Goal: Understand process/instructions

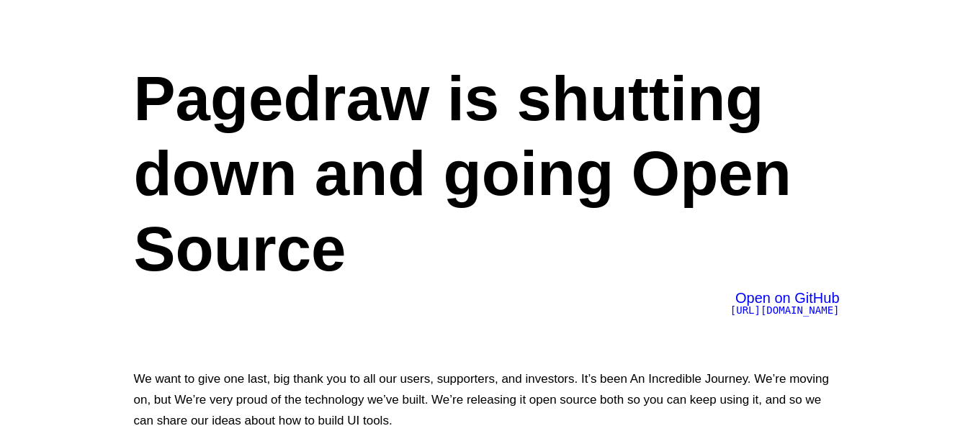
click at [767, 298] on span "Open on GitHub" at bounding box center [787, 298] width 104 height 16
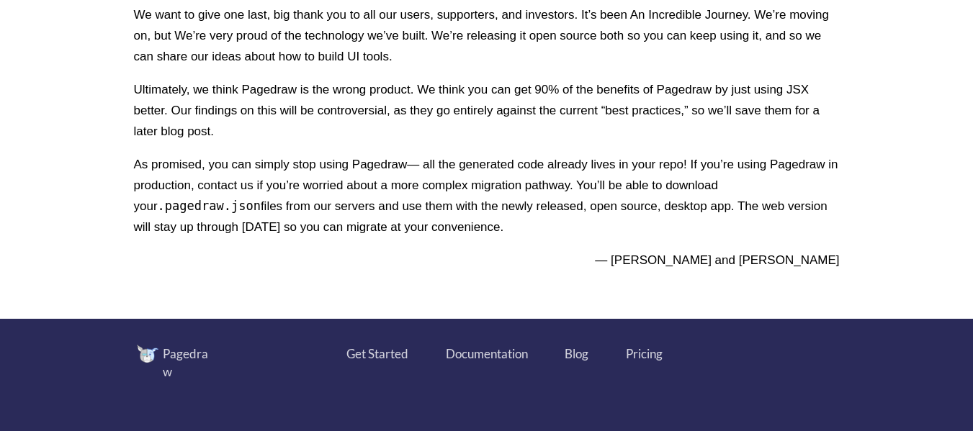
scroll to position [576, 0]
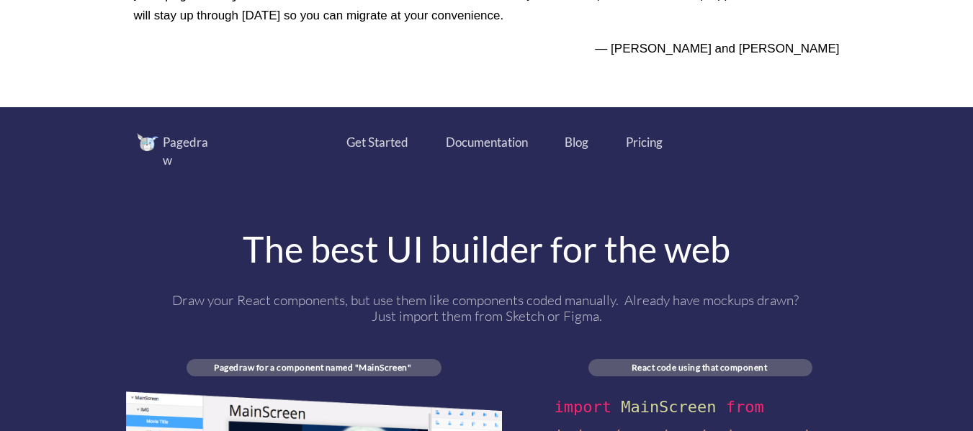
click at [397, 141] on div "Get Started" at bounding box center [377, 142] width 62 height 19
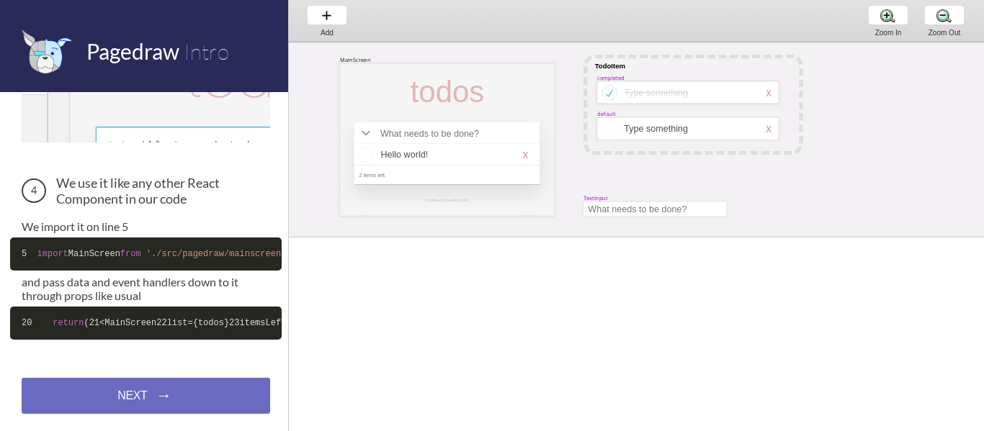
scroll to position [701, 0]
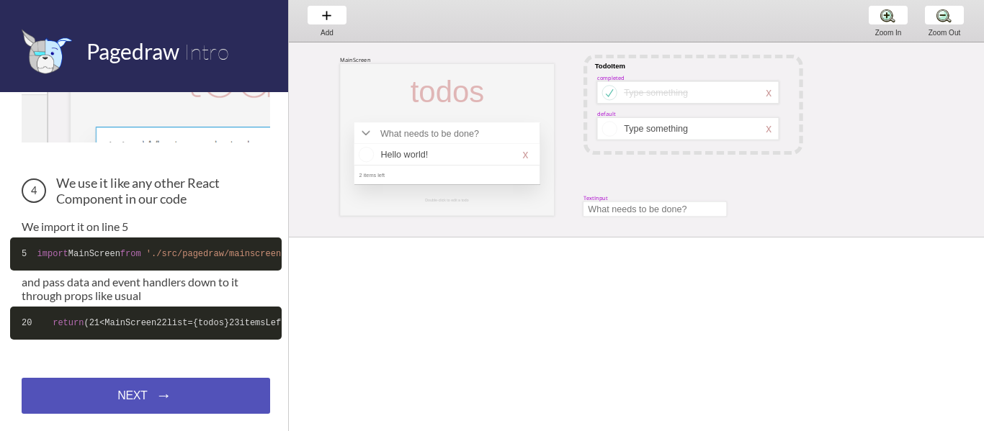
click at [153, 397] on div "NEXT → NEXT → NEXT →" at bounding box center [146, 396] width 248 height 36
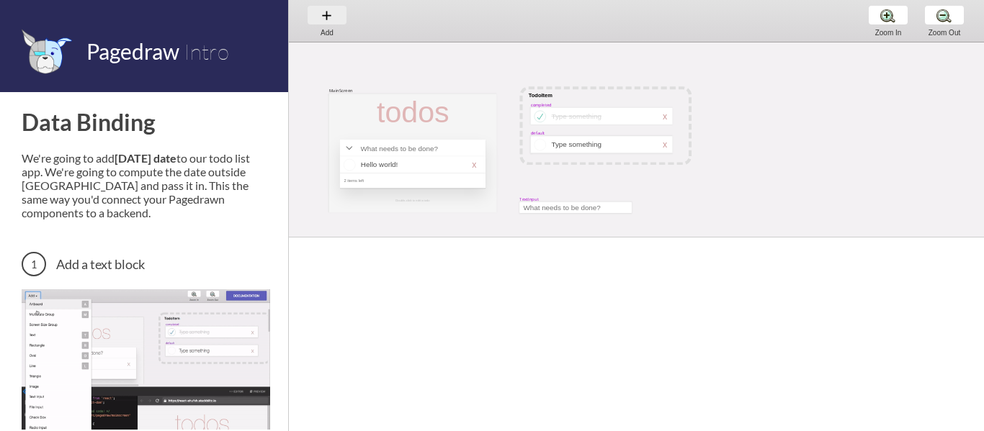
click at [317, 12] on div "Add Add Add" at bounding box center [327, 20] width 55 height 41
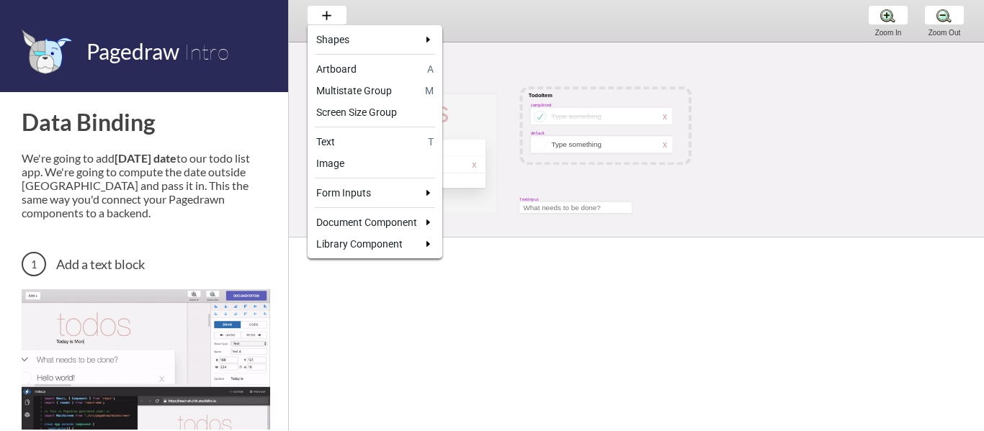
click at [536, 13] on div at bounding box center [492, 215] width 984 height 431
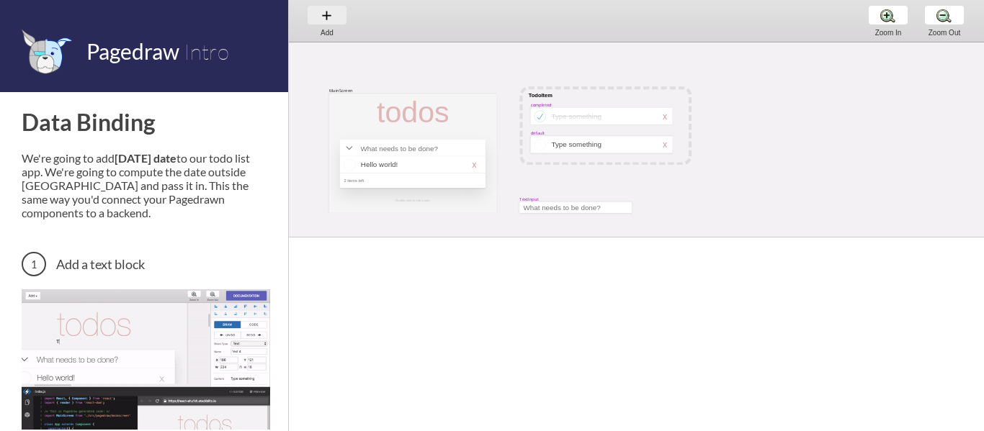
click at [323, 14] on div "Add Add Add" at bounding box center [327, 20] width 55 height 41
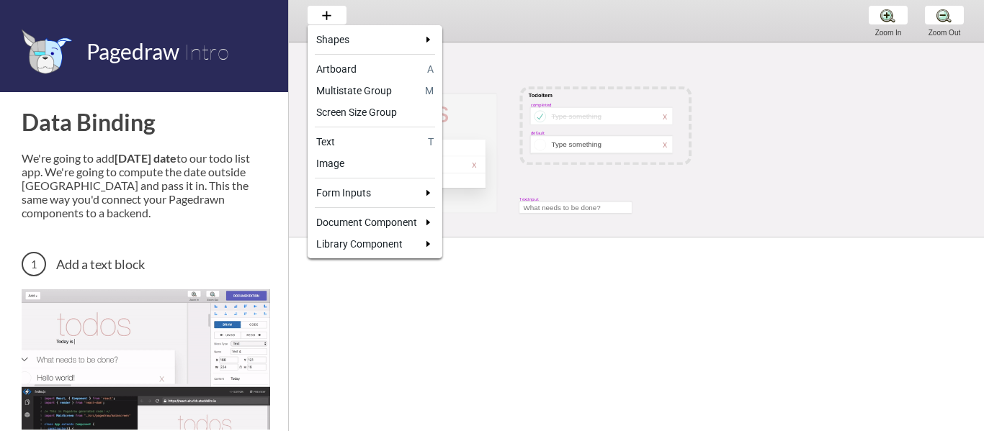
click at [377, 299] on div at bounding box center [492, 215] width 984 height 431
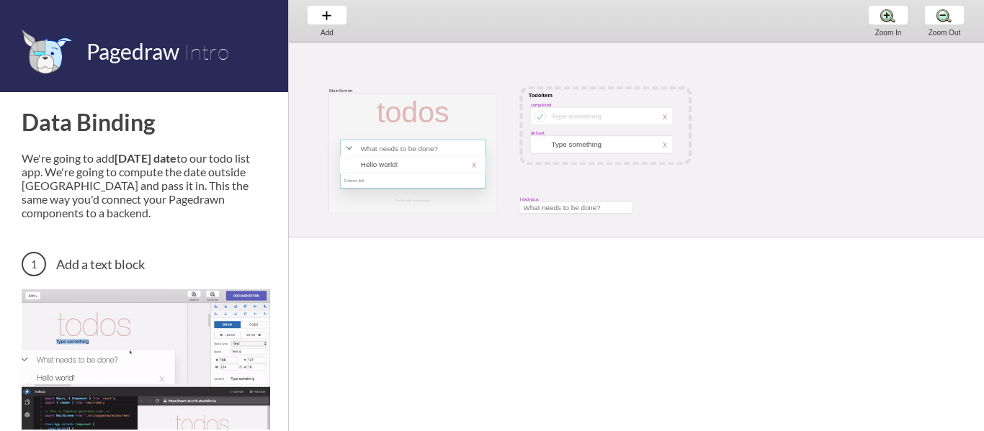
click at [385, 177] on div at bounding box center [412, 164] width 145 height 48
select select "4"
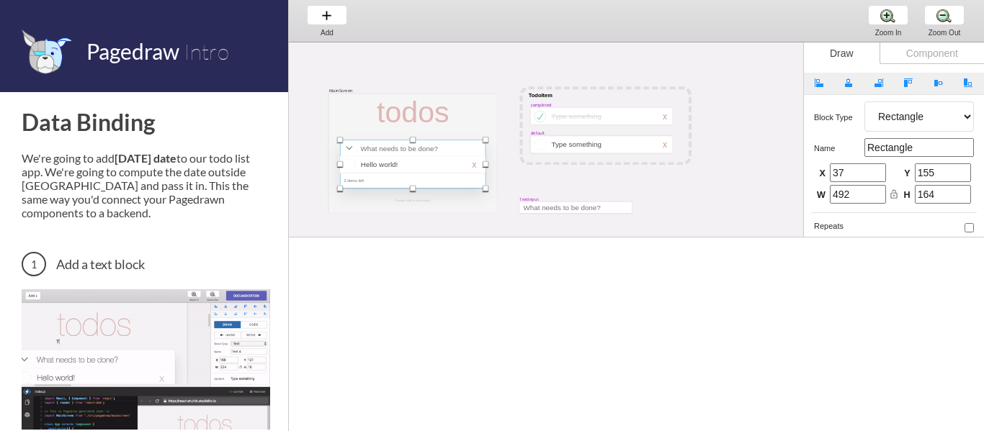
click at [918, 55] on div "Component" at bounding box center [931, 53] width 104 height 22
select select "6"
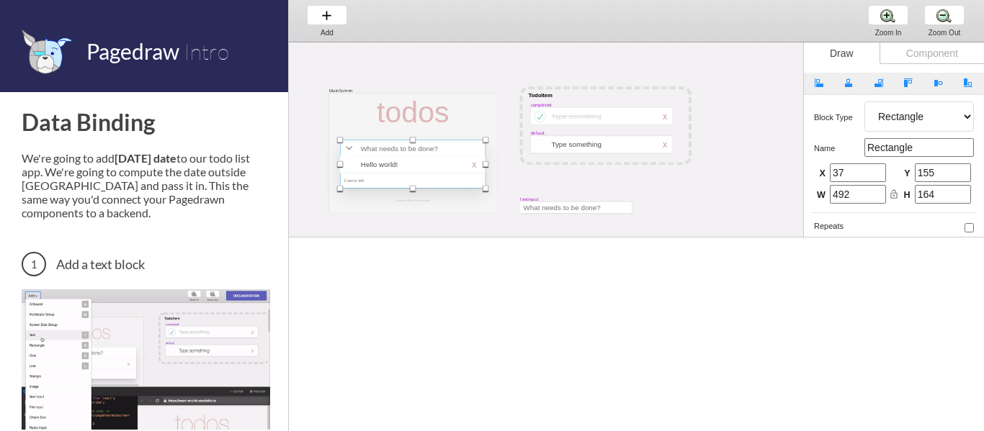
select select "7"
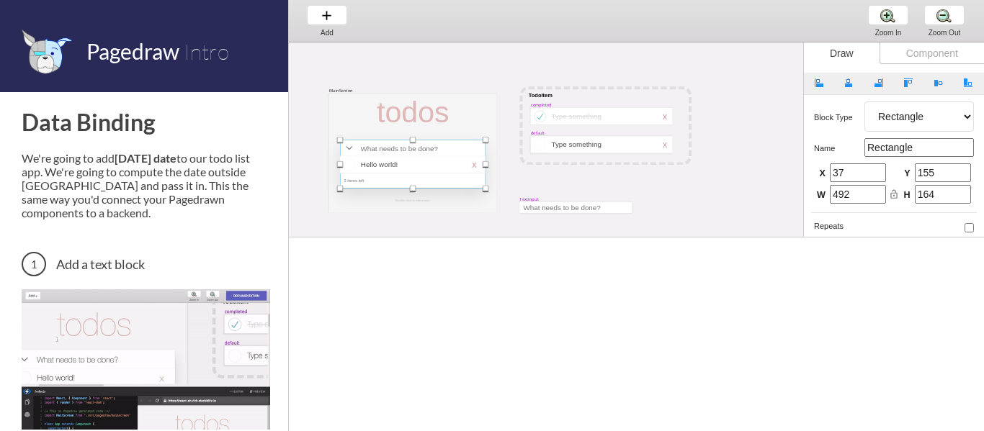
select select "3"
select select "8"
